Goal: Transaction & Acquisition: Subscribe to service/newsletter

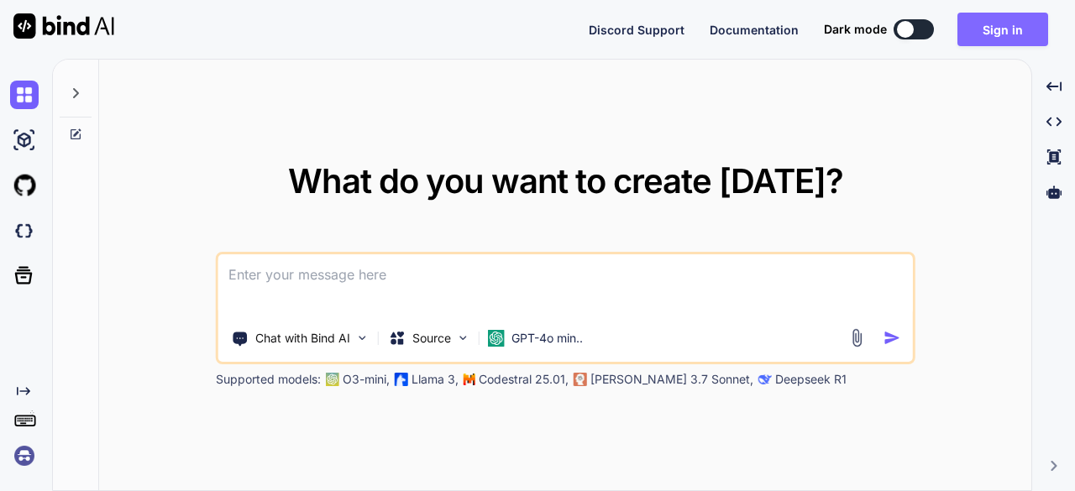
drag, startPoint x: 983, startPoint y: 29, endPoint x: 996, endPoint y: 39, distance: 17.3
click at [996, 39] on button "Sign in" at bounding box center [1003, 30] width 91 height 34
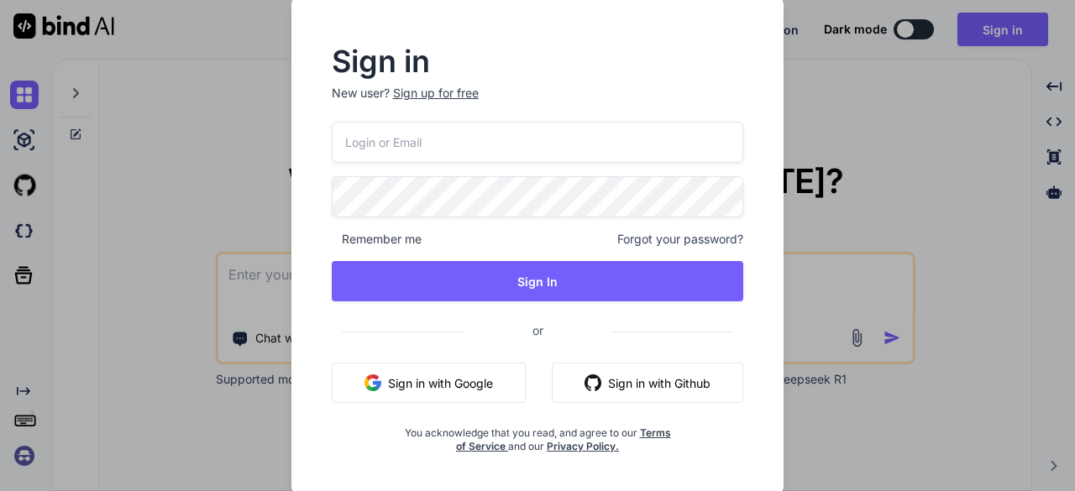
click at [496, 389] on button "Sign in with Google" at bounding box center [429, 383] width 194 height 40
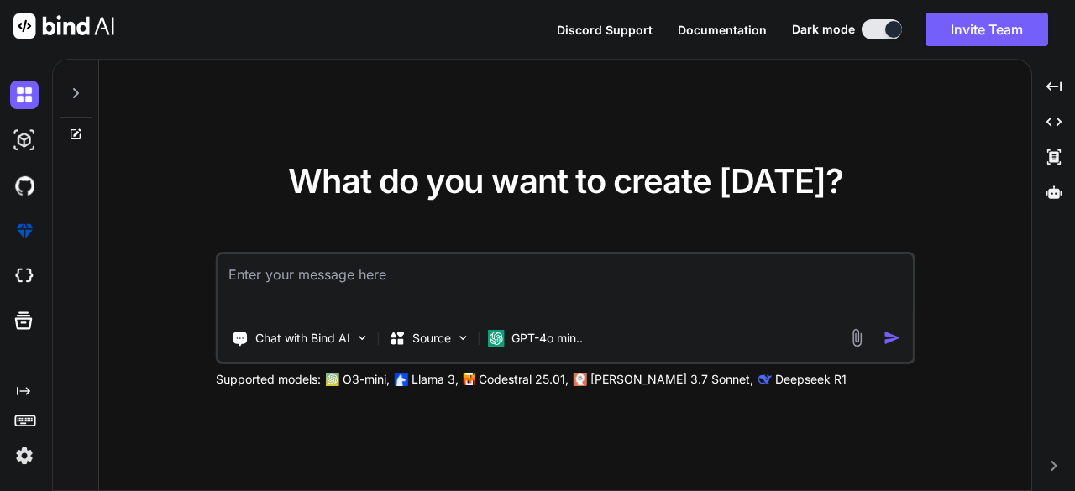
click at [31, 449] on img at bounding box center [24, 456] width 29 height 29
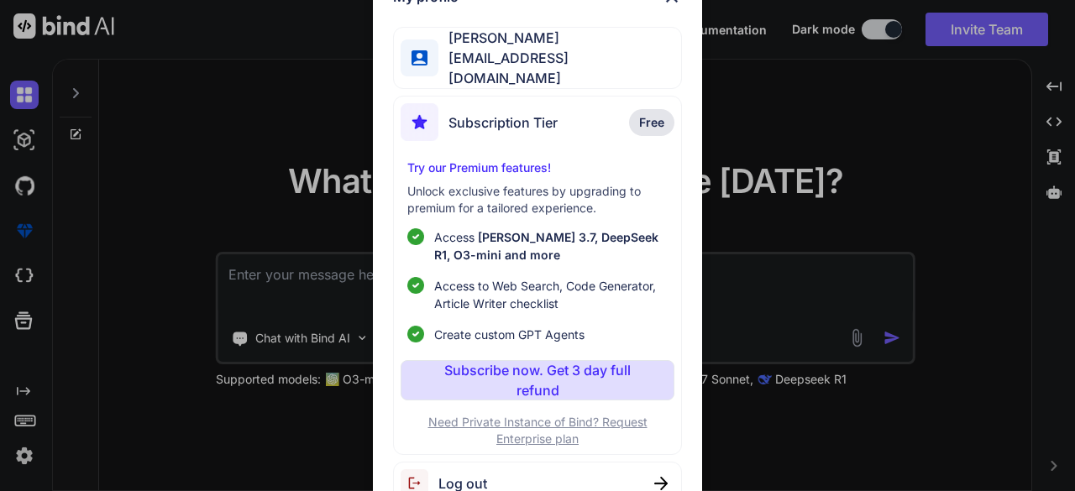
click at [503, 375] on p "Subscribe now. Get 3 day full refund" at bounding box center [536, 380] width 207 height 40
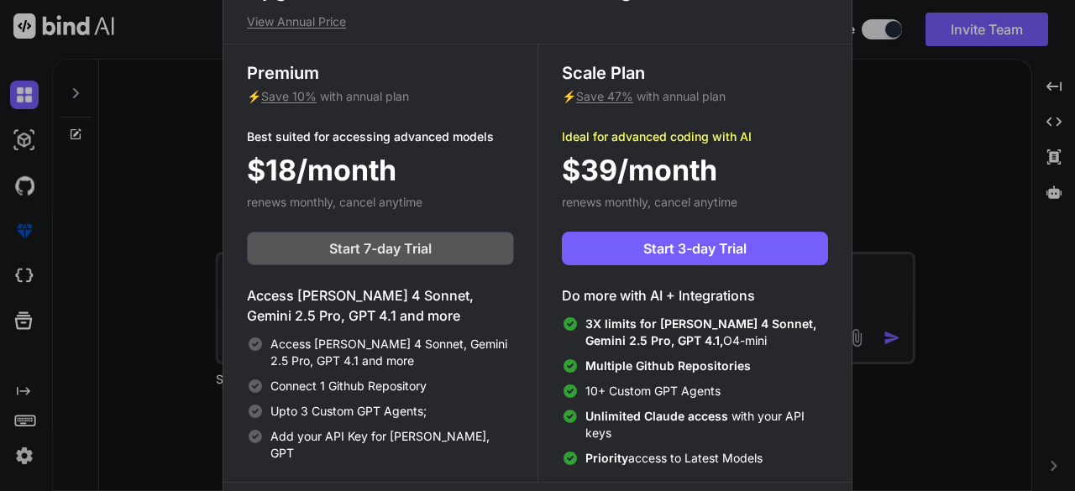
click at [455, 246] on button "Start 7-day Trial" at bounding box center [380, 249] width 267 height 34
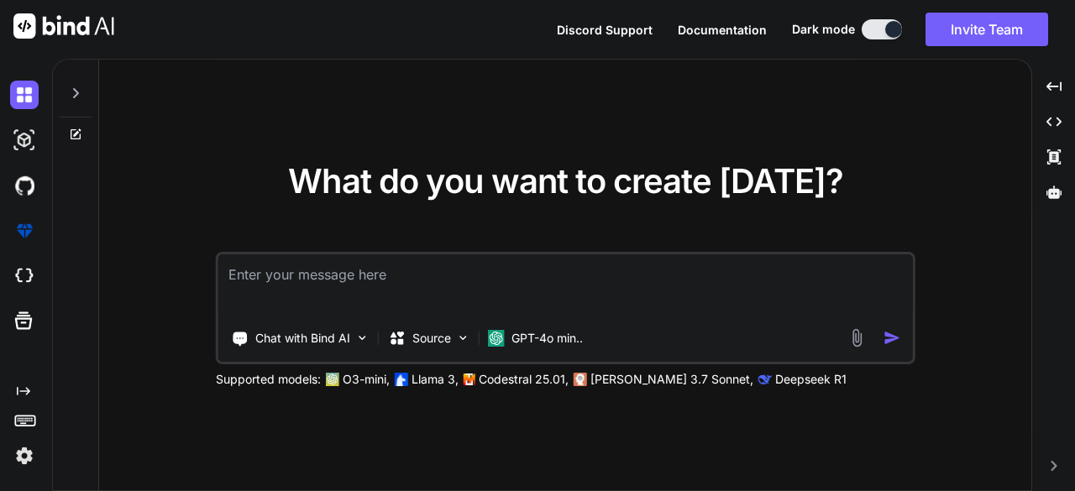
click at [15, 449] on img at bounding box center [24, 456] width 29 height 29
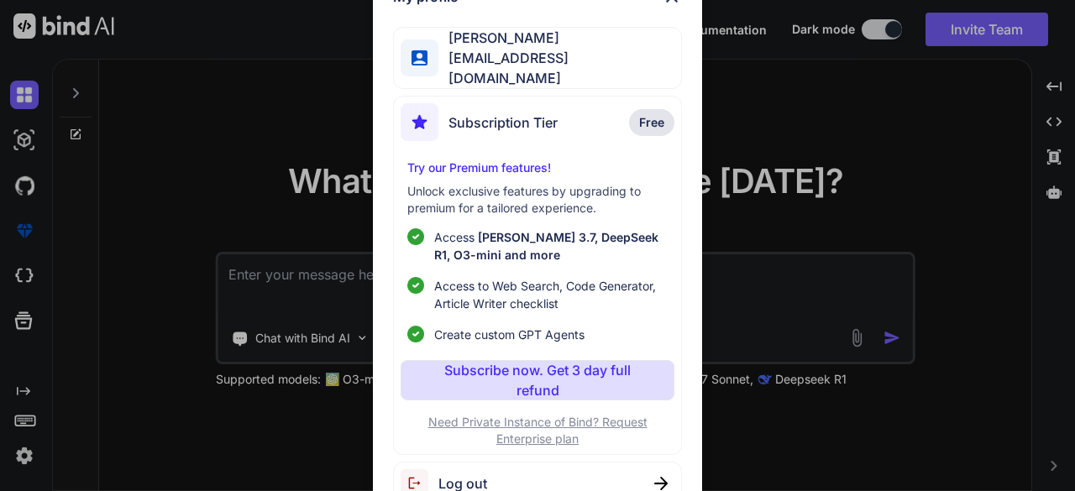
click at [27, 458] on div "My profile [PERSON_NAME] [EMAIL_ADDRESS][DOMAIN_NAME] Subscription Tier Free Tr…" at bounding box center [537, 245] width 1075 height 491
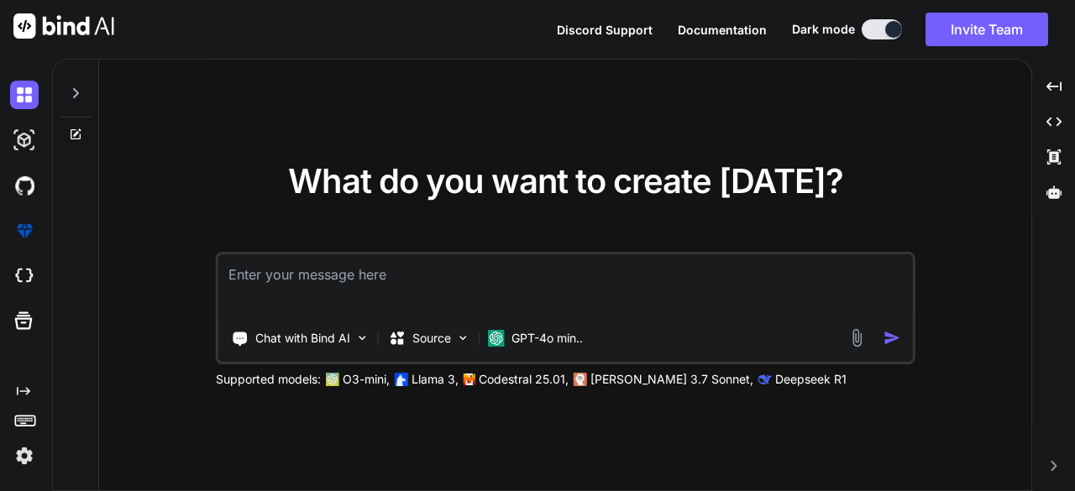
click at [27, 458] on img at bounding box center [24, 456] width 29 height 29
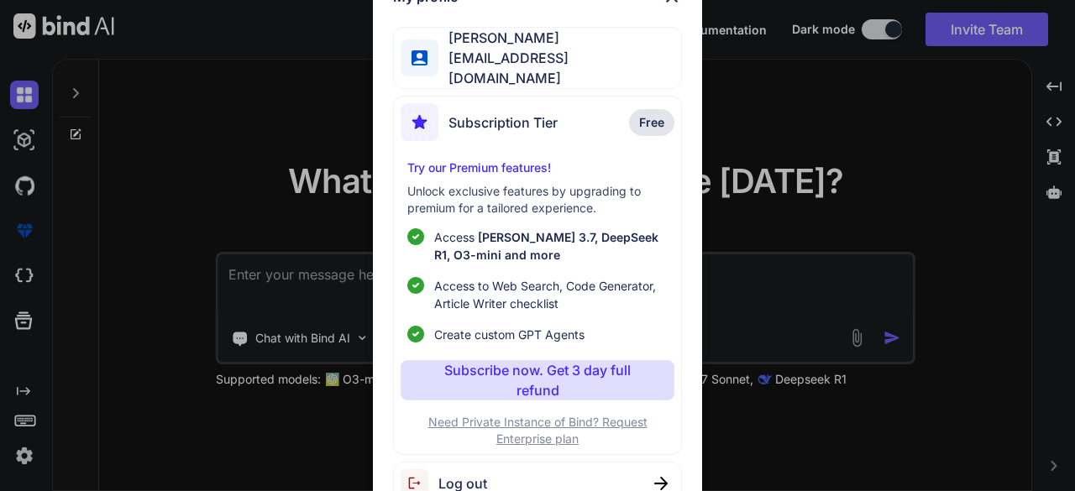
click at [454, 478] on span "Log out" at bounding box center [462, 484] width 49 height 20
type textarea "x"
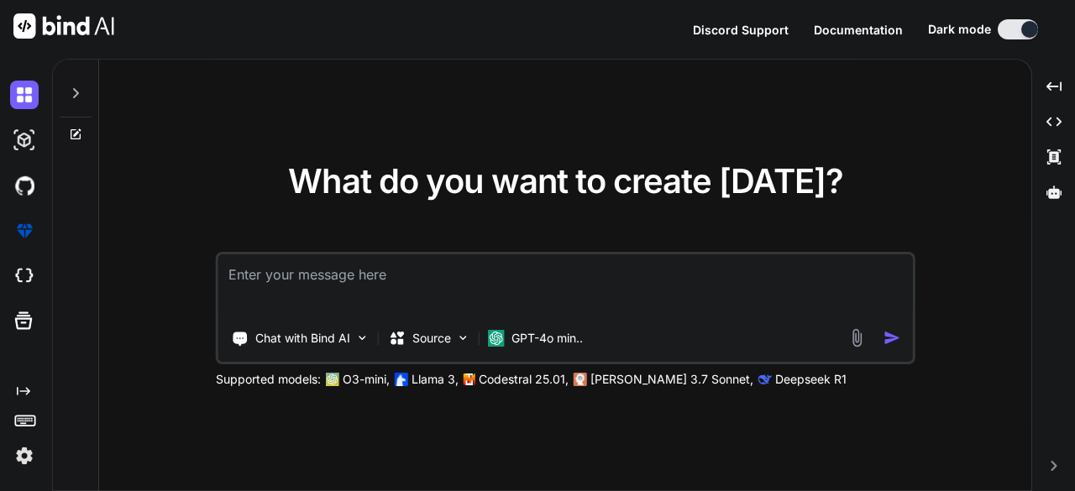
click at [29, 456] on img at bounding box center [24, 456] width 29 height 29
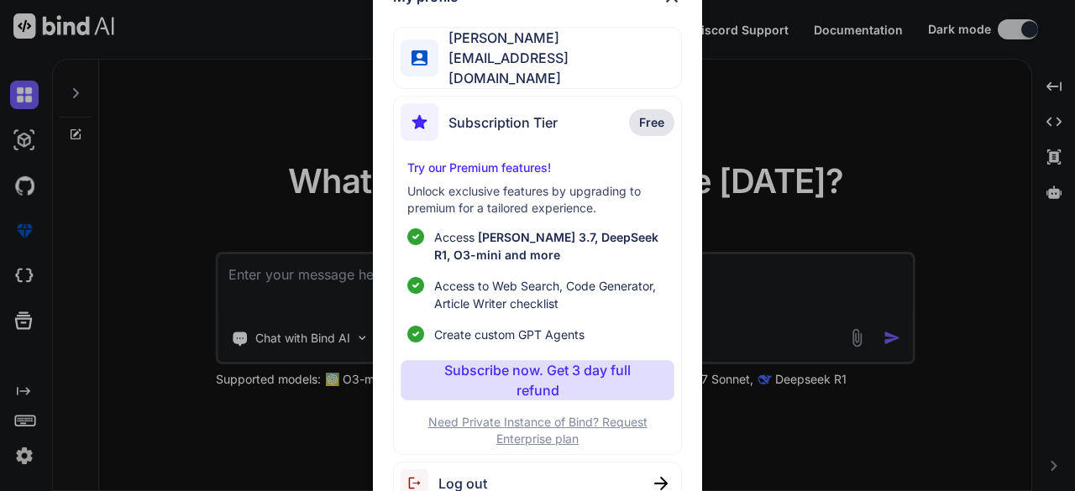
click at [447, 477] on span "Log out" at bounding box center [462, 484] width 49 height 20
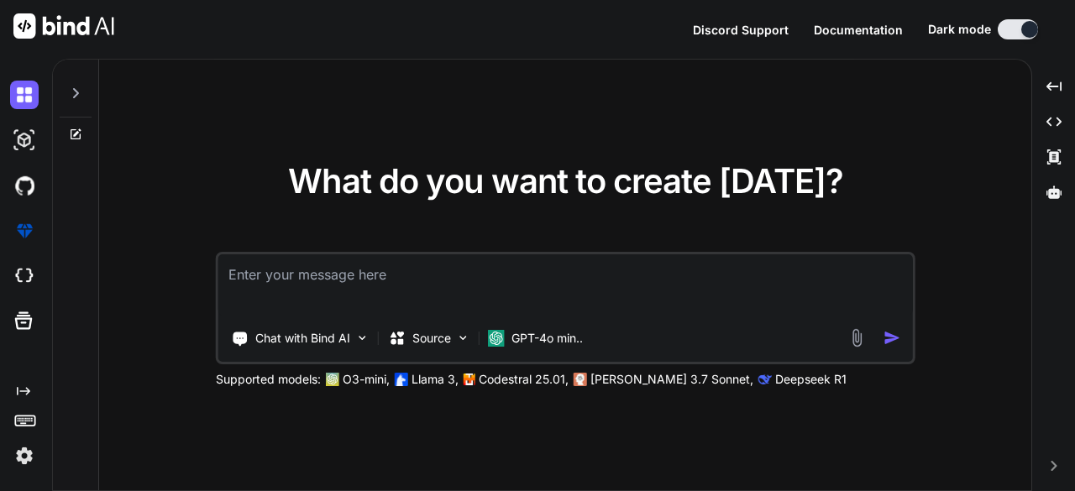
click at [30, 449] on img at bounding box center [24, 456] width 29 height 29
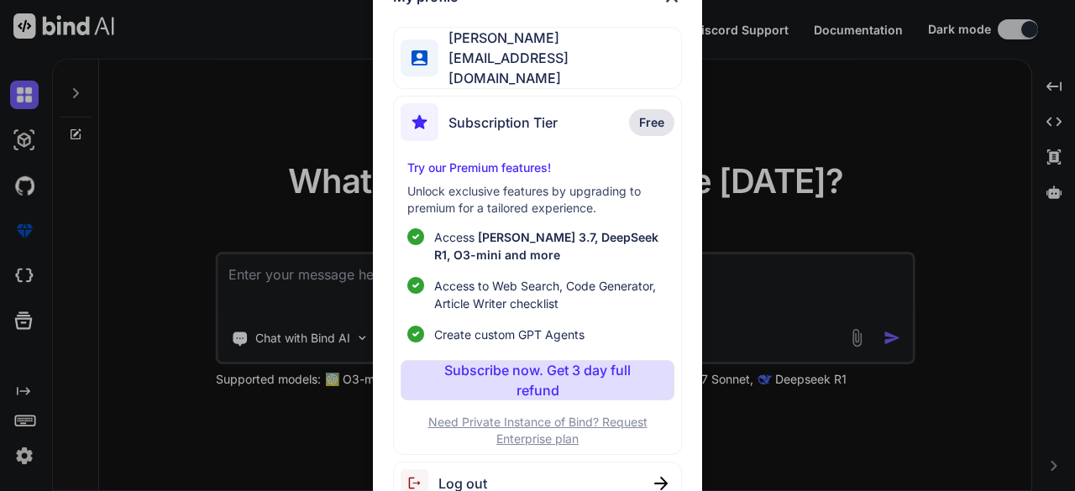
click at [58, 434] on div "My profile [PERSON_NAME] [EMAIL_ADDRESS][DOMAIN_NAME] Subscription Tier Free Tr…" at bounding box center [537, 245] width 1075 height 491
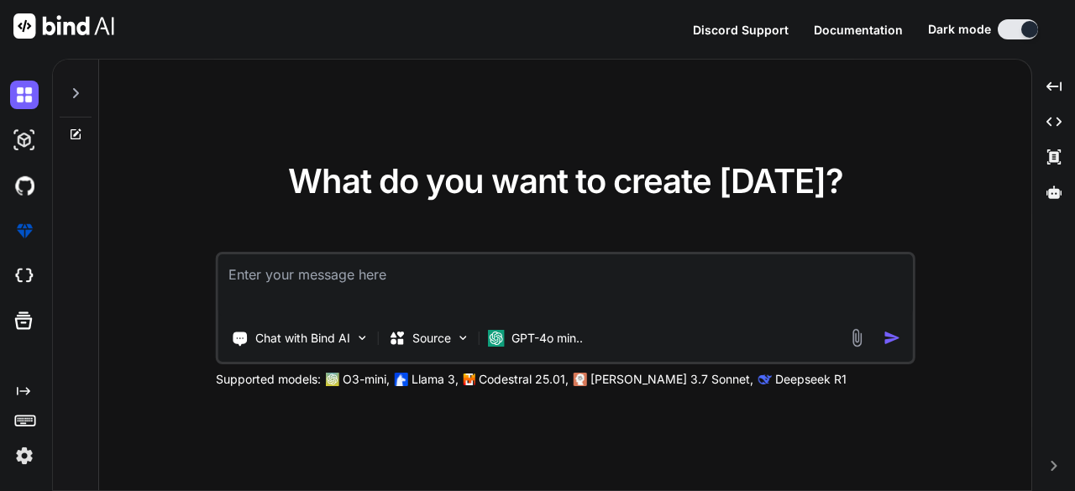
click at [24, 461] on img at bounding box center [24, 456] width 29 height 29
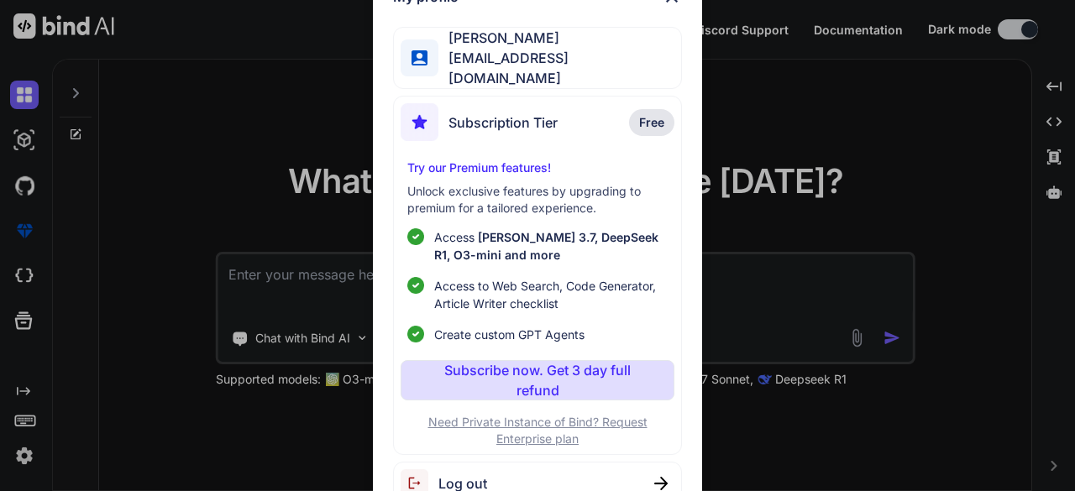
click at [455, 58] on span "[EMAIL_ADDRESS][DOMAIN_NAME]" at bounding box center [559, 68] width 242 height 40
click at [456, 58] on span "[EMAIL_ADDRESS][DOMAIN_NAME]" at bounding box center [559, 68] width 242 height 40
click at [437, 470] on img at bounding box center [420, 484] width 38 height 28
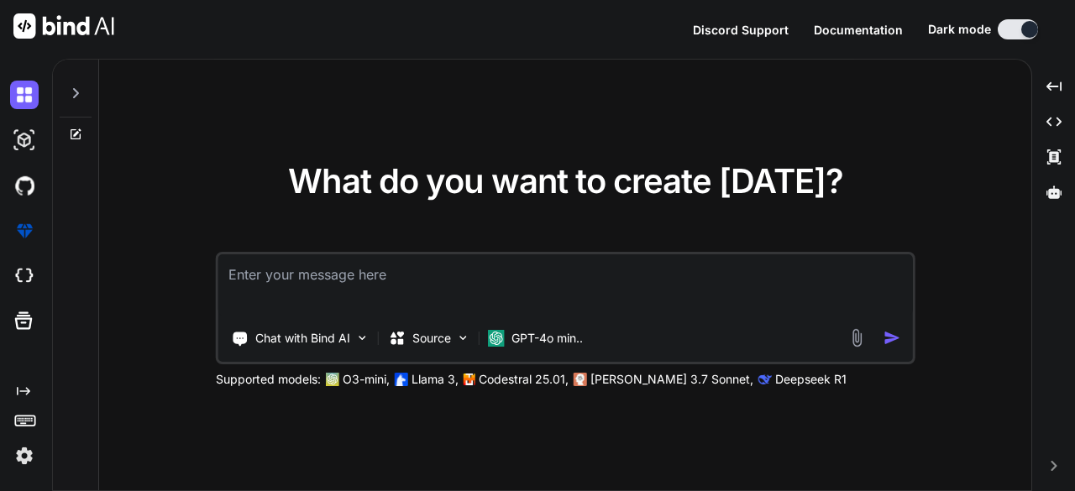
click at [33, 454] on img at bounding box center [24, 456] width 29 height 29
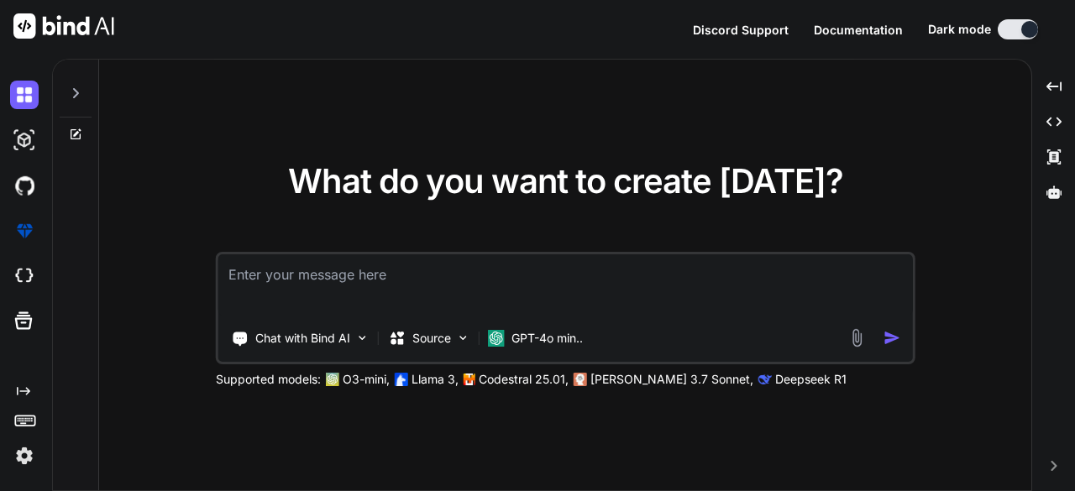
click at [23, 459] on img at bounding box center [24, 456] width 29 height 29
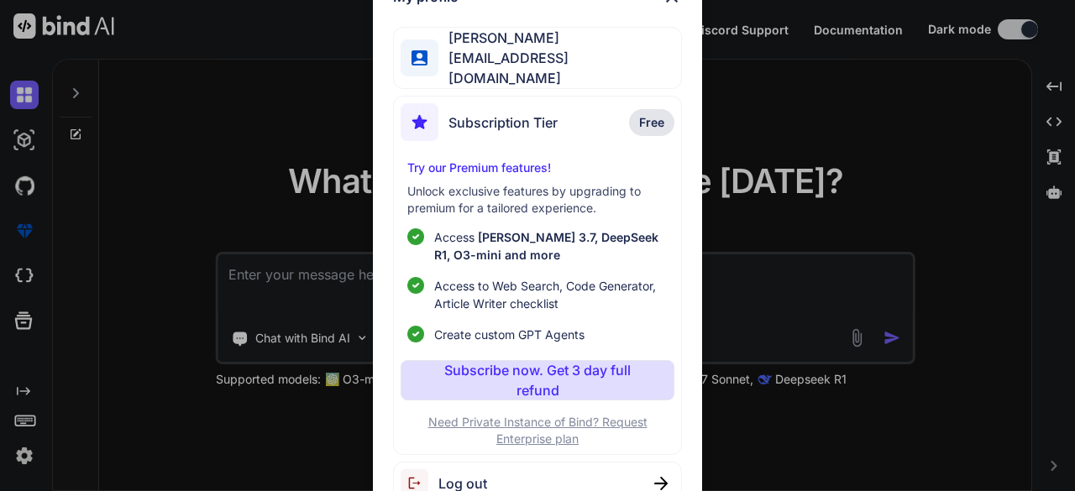
click at [543, 60] on span "[EMAIL_ADDRESS][DOMAIN_NAME]" at bounding box center [559, 68] width 242 height 40
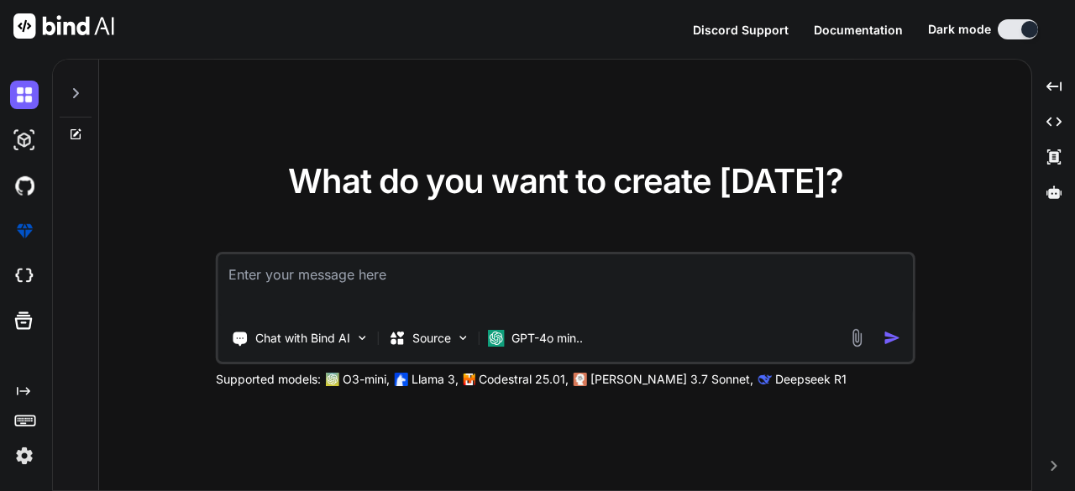
click at [30, 451] on img at bounding box center [24, 456] width 29 height 29
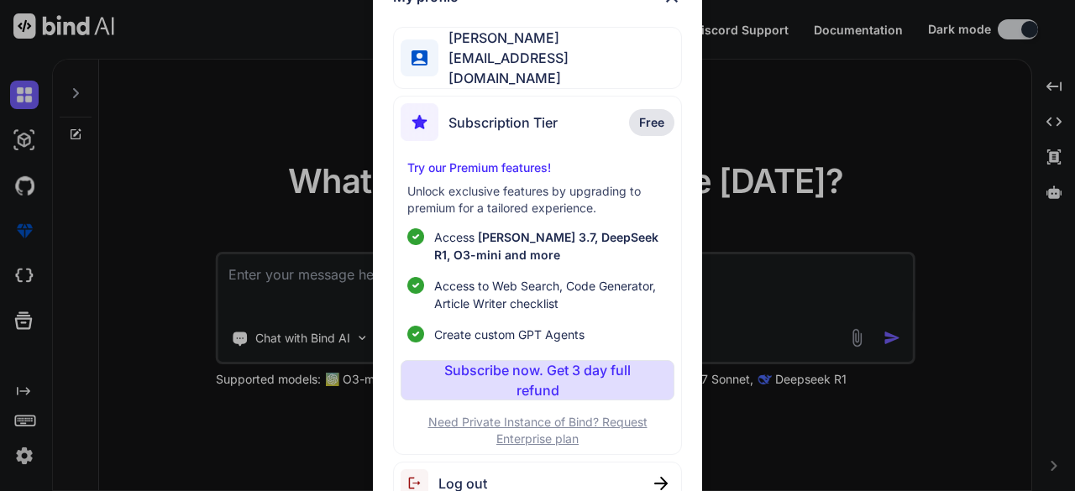
click at [573, 48] on span "[PERSON_NAME]" at bounding box center [559, 38] width 242 height 20
click at [450, 481] on span "Log out" at bounding box center [462, 484] width 49 height 20
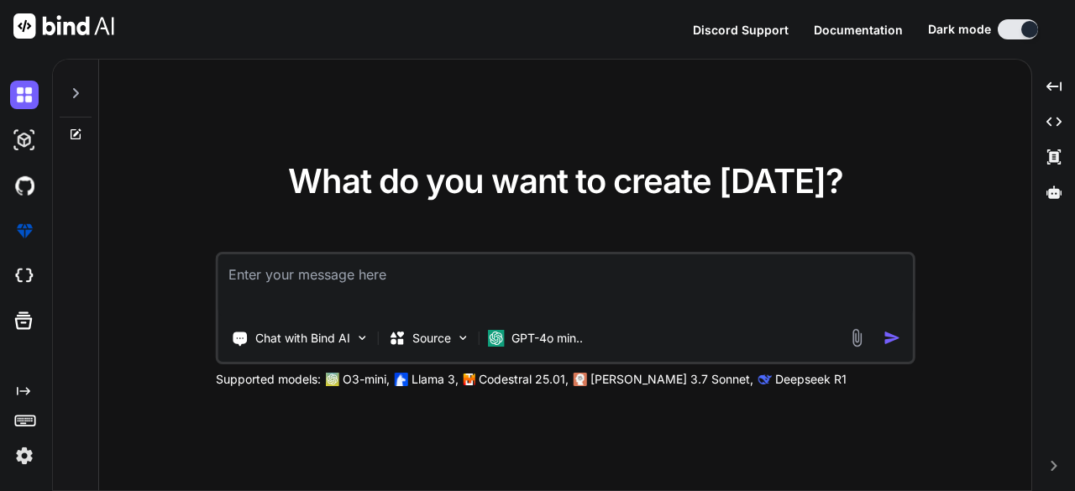
click at [461, 478] on div "What do you want to create [DATE]? Chat with Bind AI Source GPT-4o min.. Suppor…" at bounding box center [565, 276] width 932 height 433
click at [18, 453] on img at bounding box center [24, 456] width 29 height 29
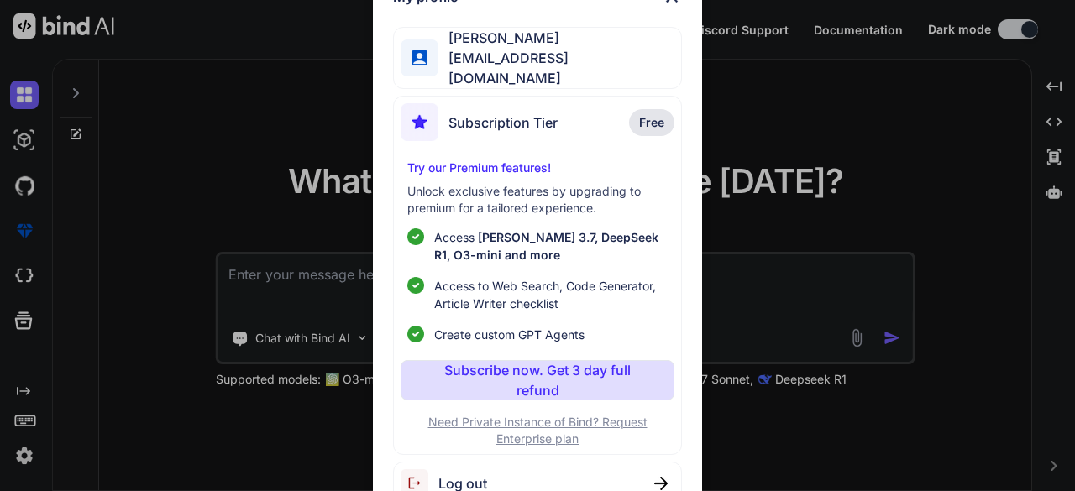
click at [470, 470] on div "Log out" at bounding box center [444, 484] width 87 height 28
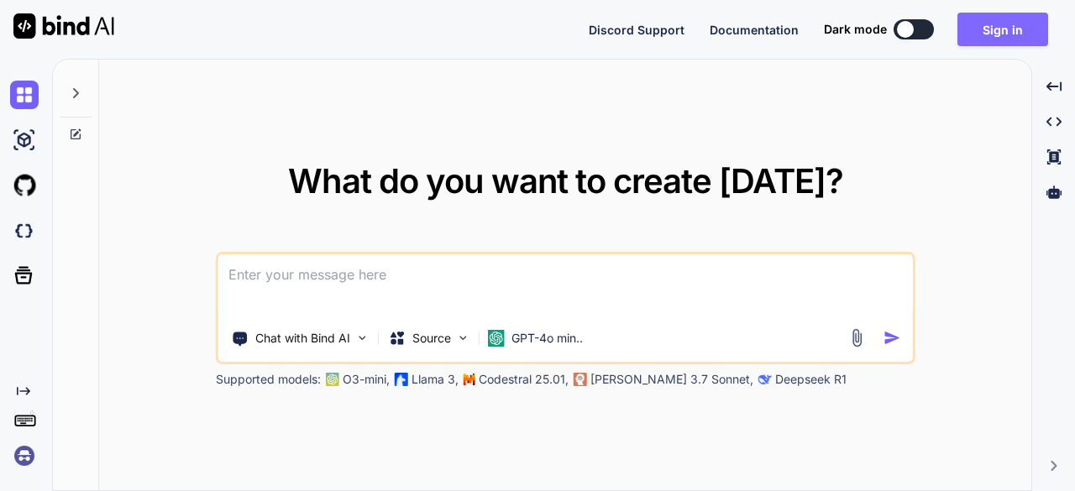
click at [1000, 38] on button "Sign in" at bounding box center [1003, 30] width 91 height 34
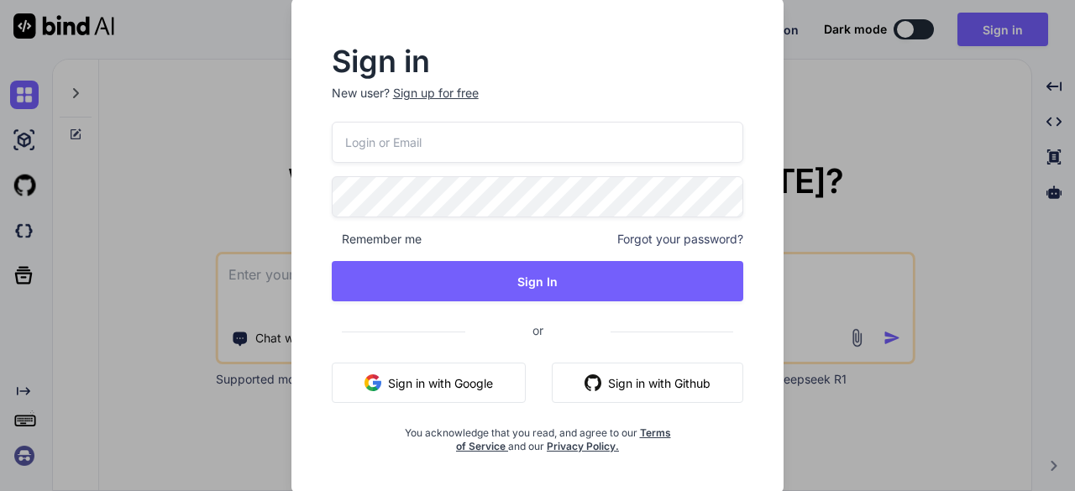
click at [475, 143] on input "email" at bounding box center [538, 142] width 412 height 41
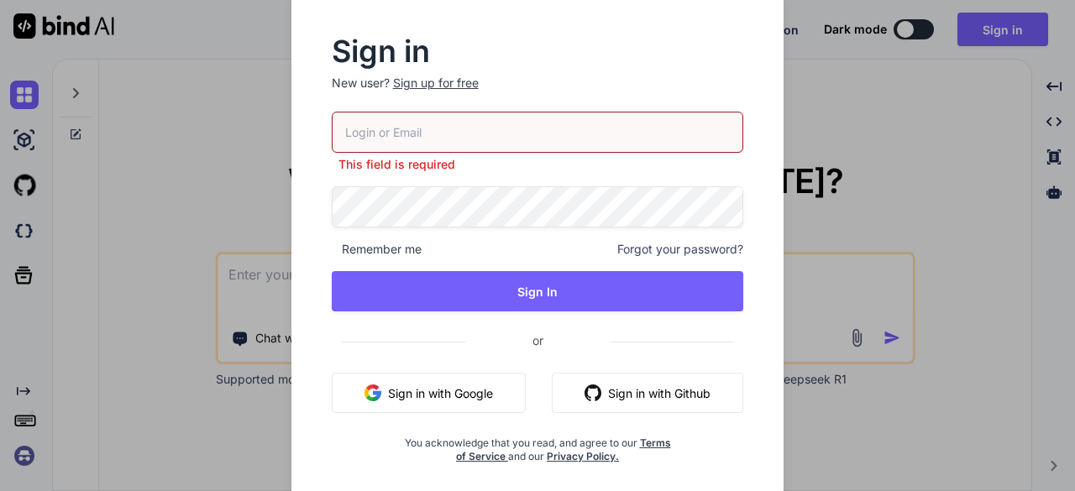
click at [622, 376] on button "Sign in with Github" at bounding box center [648, 393] width 192 height 40
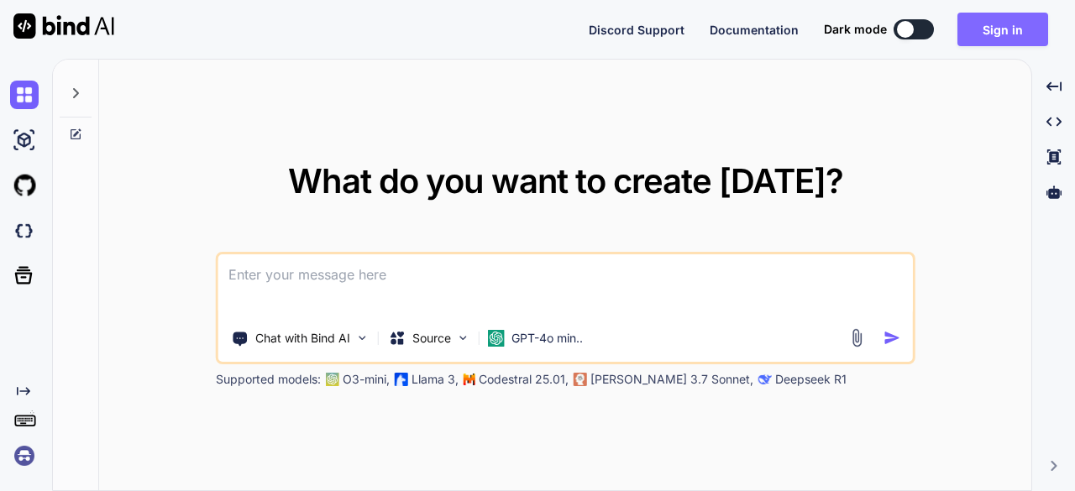
click at [1010, 37] on button "Sign in" at bounding box center [1003, 30] width 91 height 34
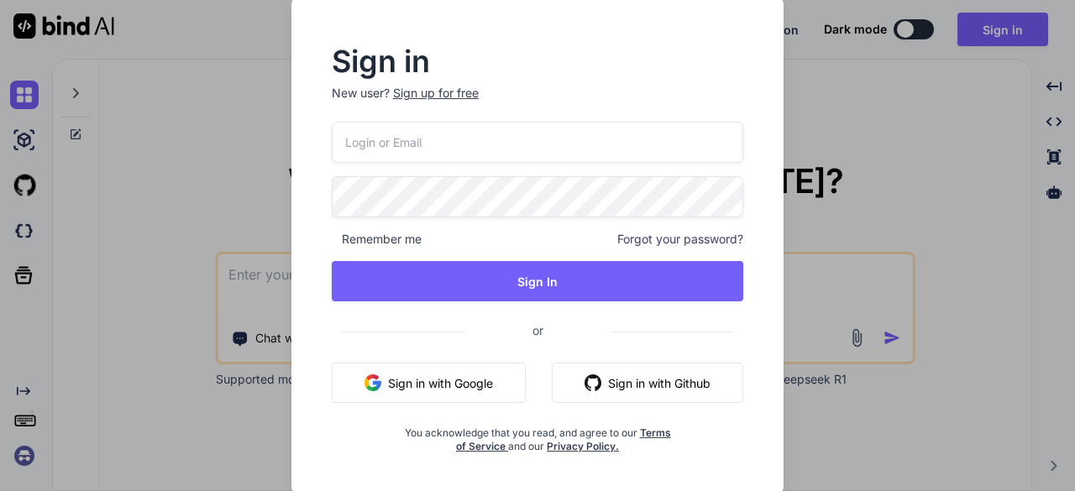
click at [610, 382] on button "Sign in with Github" at bounding box center [648, 383] width 192 height 40
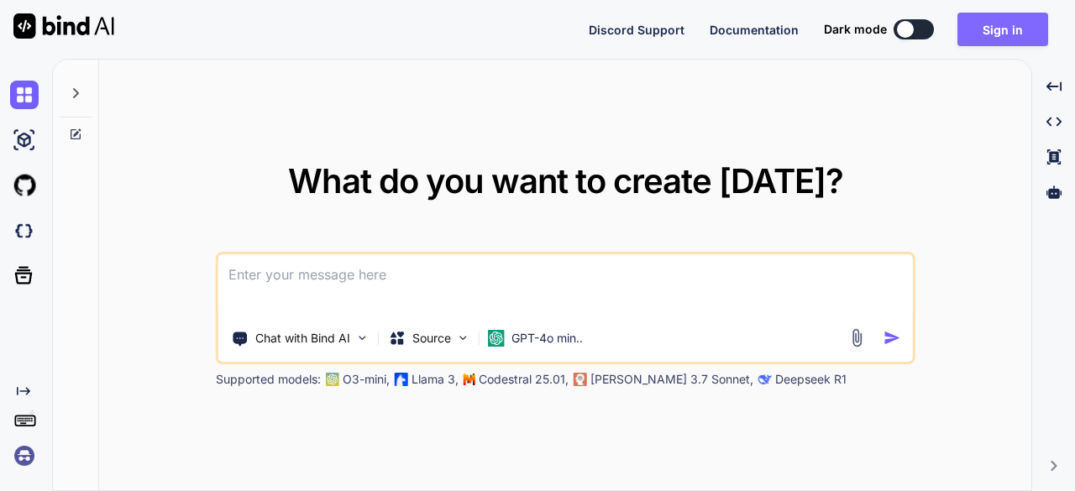
click at [1000, 21] on button "Sign in" at bounding box center [1003, 30] width 91 height 34
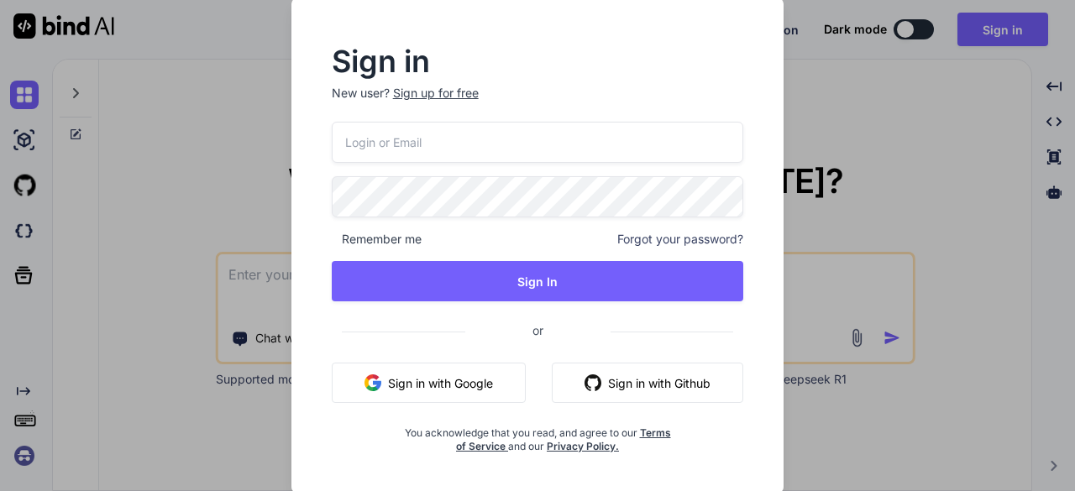
click at [438, 382] on button "Sign in with Google" at bounding box center [429, 383] width 194 height 40
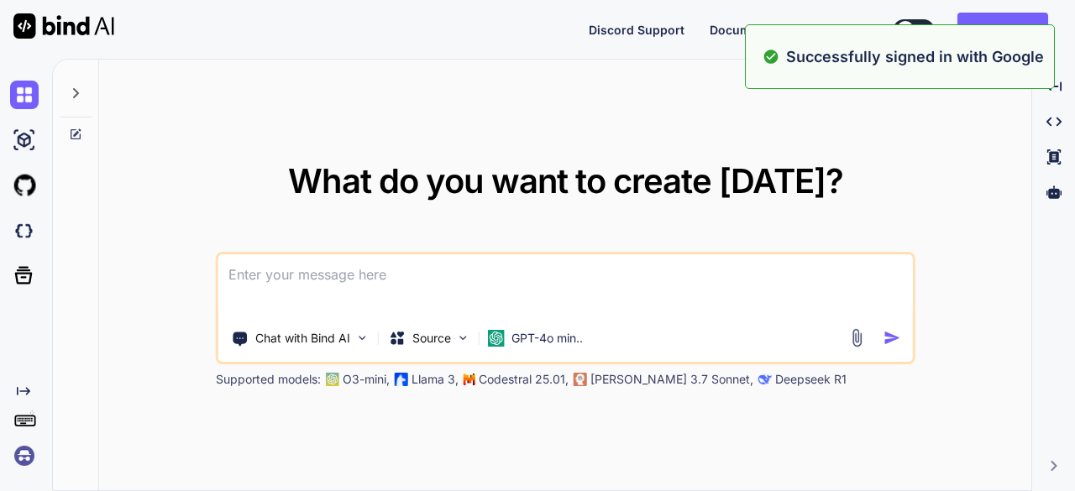
click at [451, 305] on textarea at bounding box center [565, 286] width 695 height 62
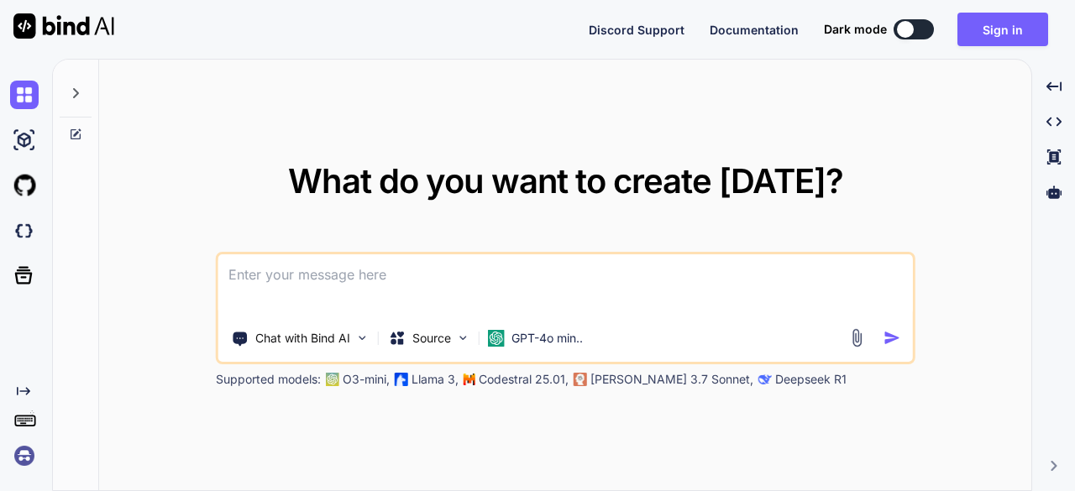
click at [22, 454] on img at bounding box center [24, 456] width 29 height 29
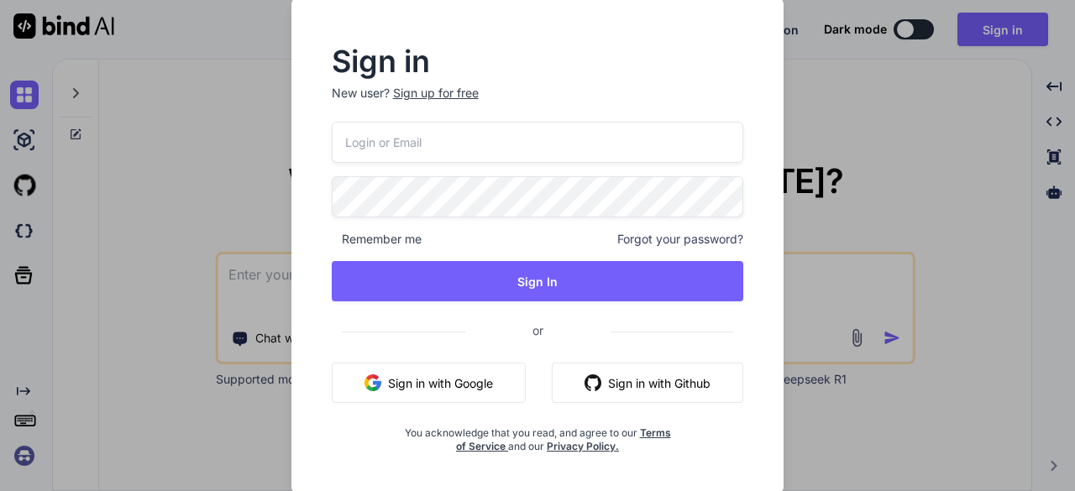
click at [428, 378] on button "Sign in with Google" at bounding box center [429, 383] width 194 height 40
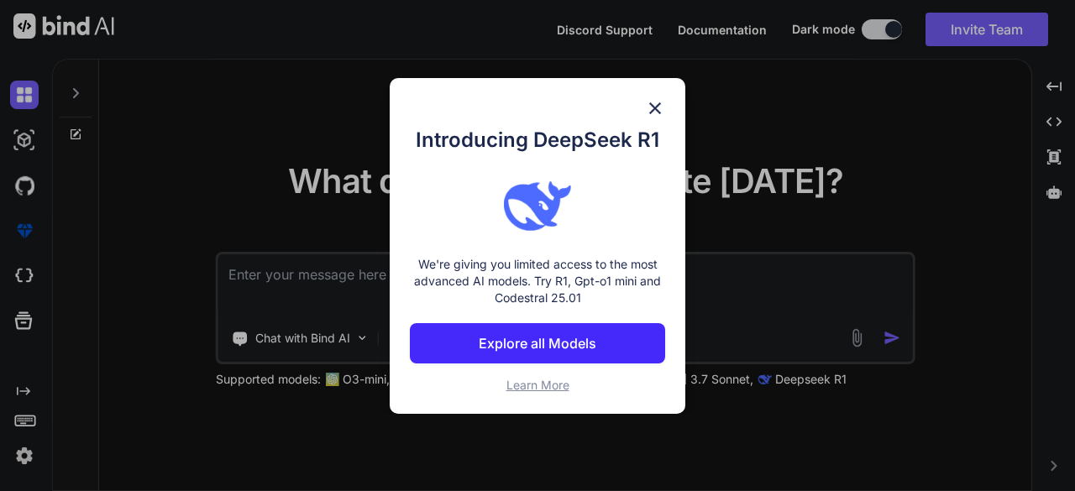
click at [515, 346] on p "Explore all Models" at bounding box center [538, 343] width 118 height 20
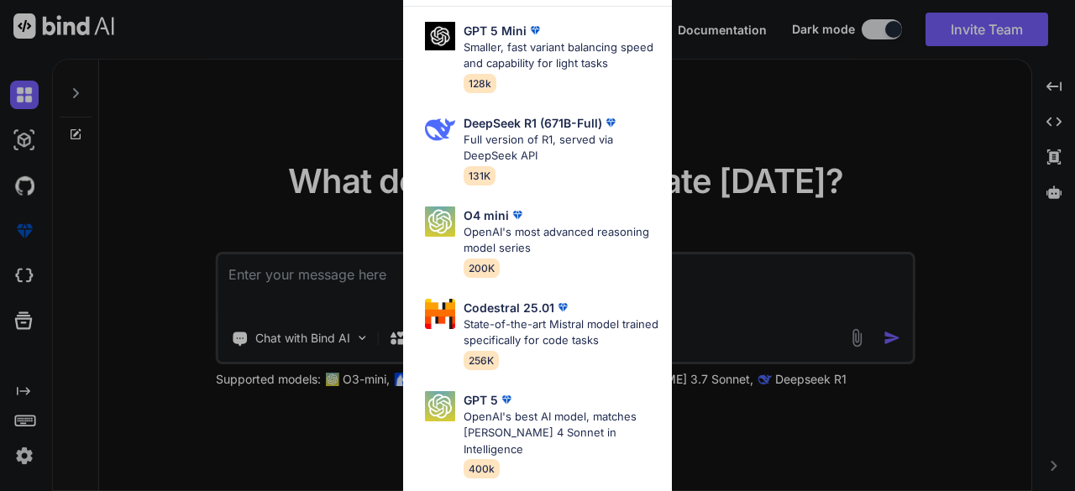
click at [228, 157] on div "All GPT 5 Mini Smaller, fast variant balancing speed and capability for light t…" at bounding box center [537, 245] width 1075 height 491
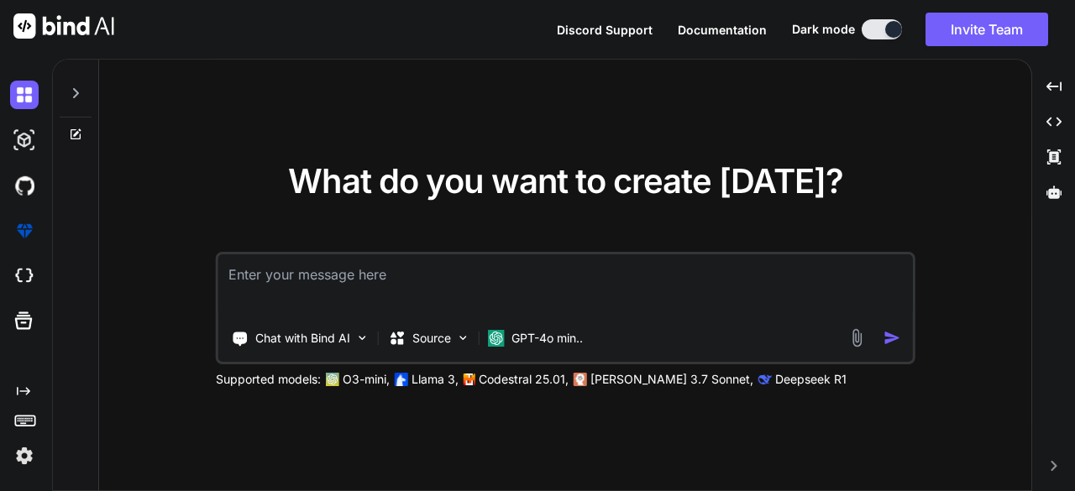
click at [7, 459] on div "Created with Pixso." at bounding box center [22, 428] width 45 height 86
click at [24, 462] on img at bounding box center [24, 456] width 29 height 29
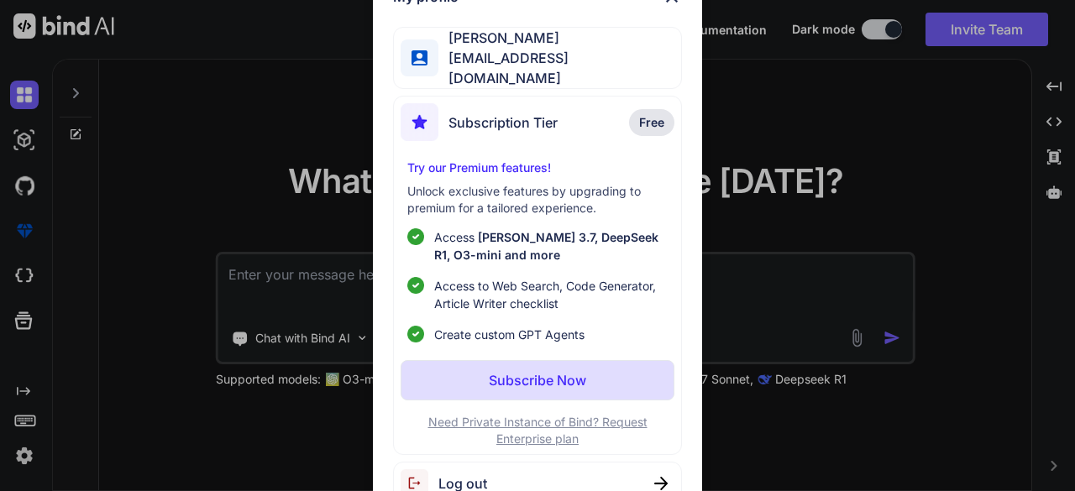
click at [24, 462] on div "My profile Berthold Mayer bertholdm648@gmail.com Subscription Tier Free Try our…" at bounding box center [537, 245] width 1075 height 491
